Goal: Register for event/course

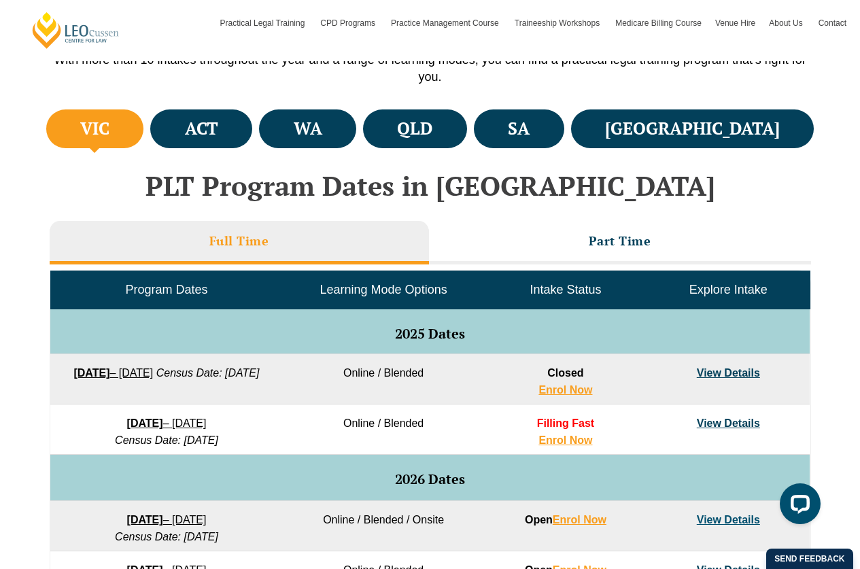
scroll to position [463, 0]
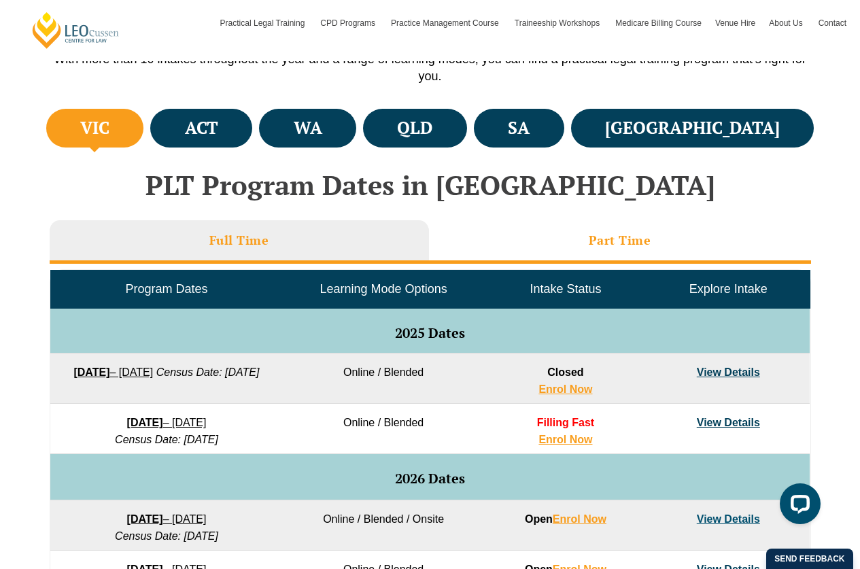
click at [610, 237] on h3 "Part Time" at bounding box center [620, 241] width 63 height 16
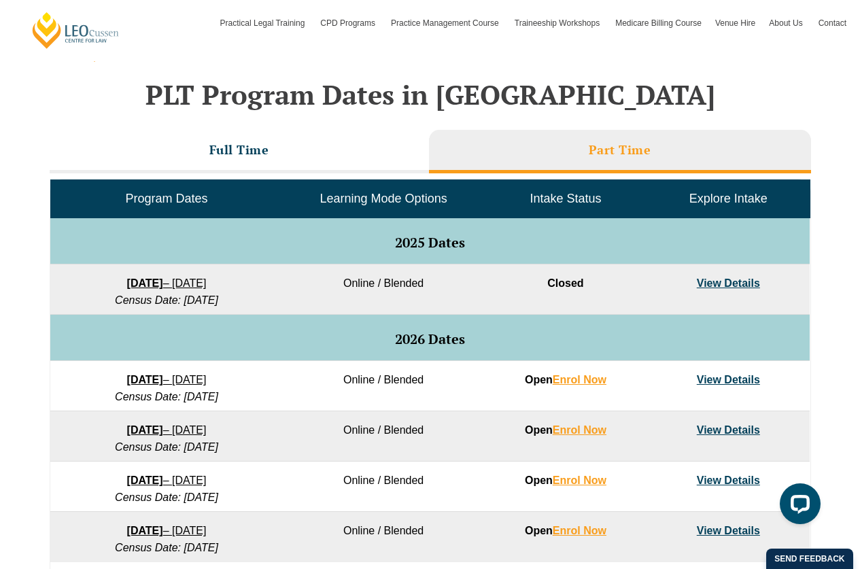
scroll to position [568, 0]
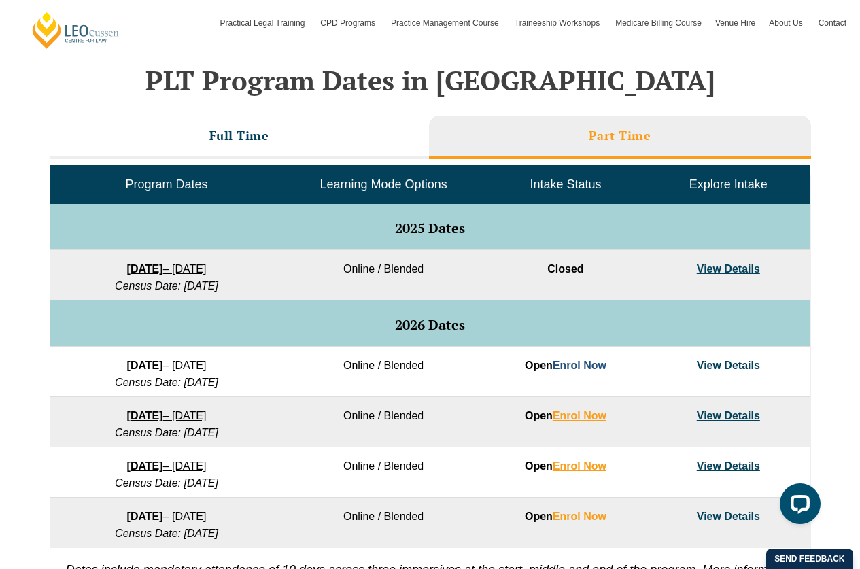
click at [587, 365] on link "Enrol Now" at bounding box center [580, 366] width 54 height 12
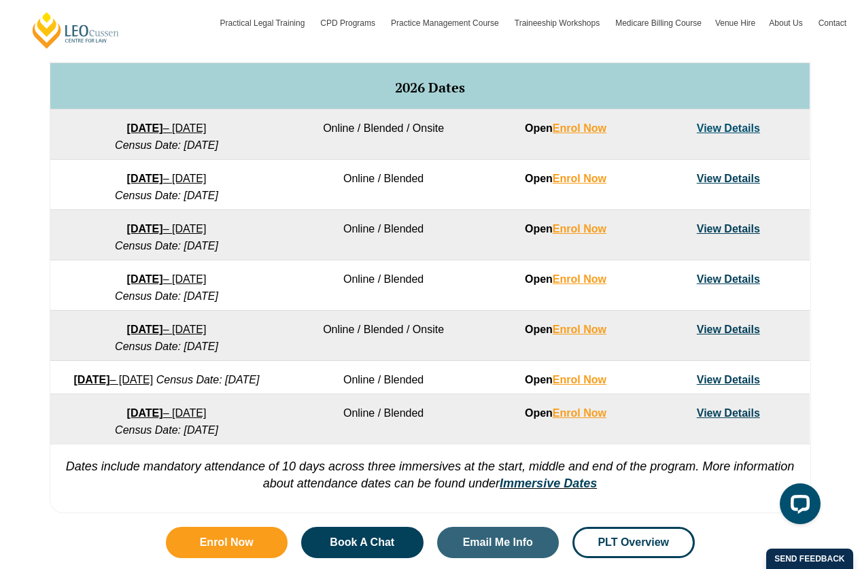
scroll to position [852, 0]
